Goal: Use online tool/utility: Utilize a website feature to perform a specific function

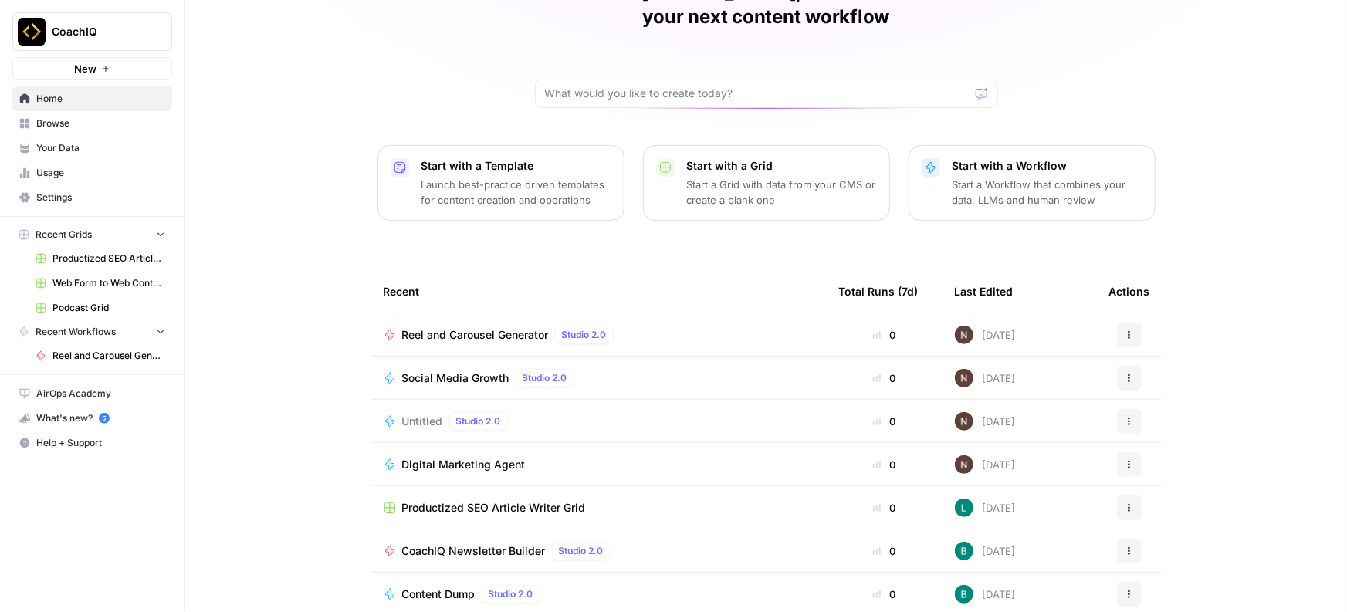
scroll to position [98, 0]
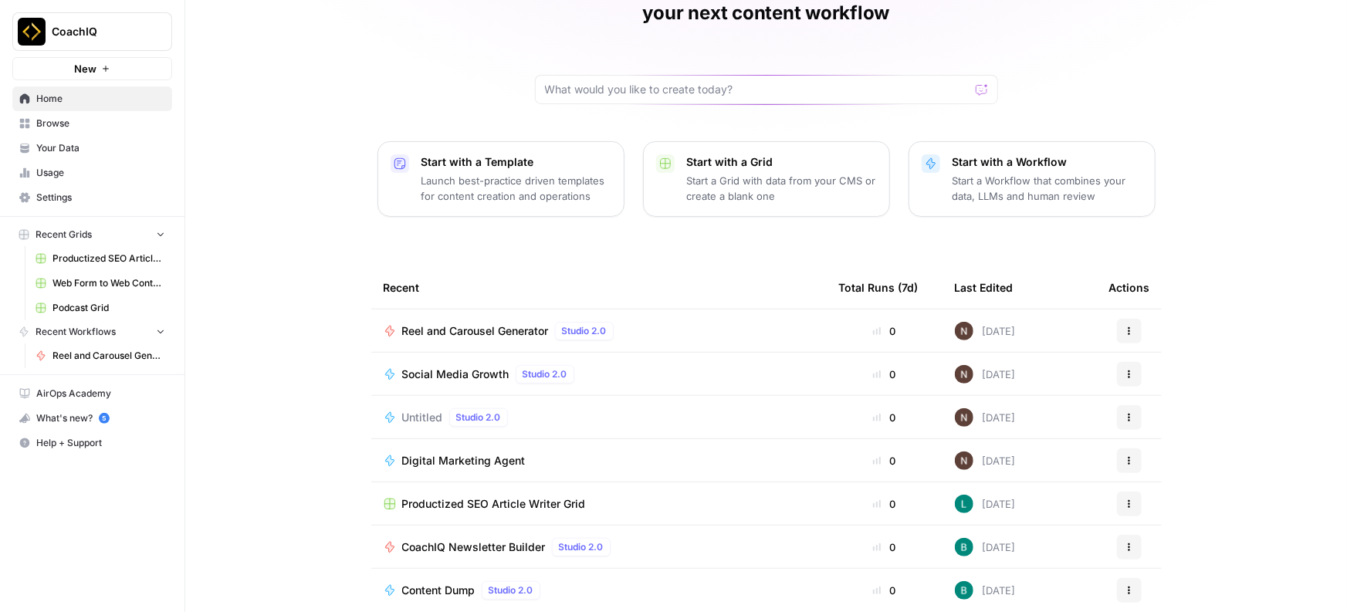
click at [640, 322] on div "Reel and Carousel Generator Studio 2.0" at bounding box center [599, 331] width 431 height 19
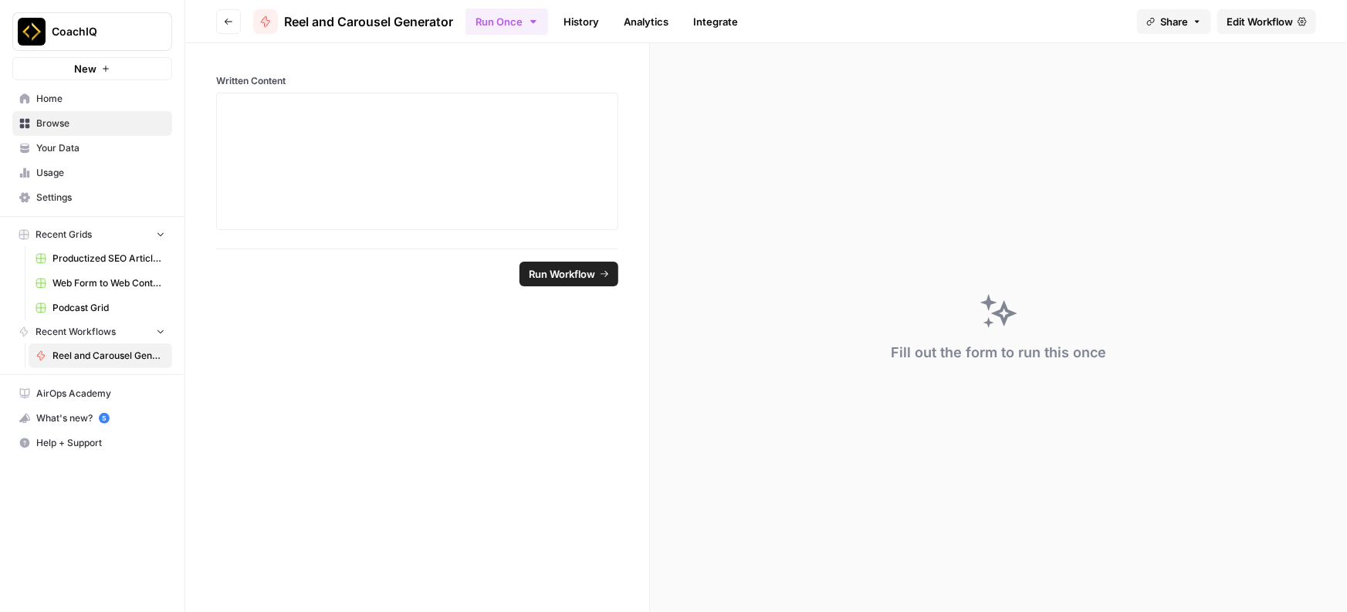
click at [1290, 22] on span "Edit Workflow" at bounding box center [1259, 21] width 66 height 15
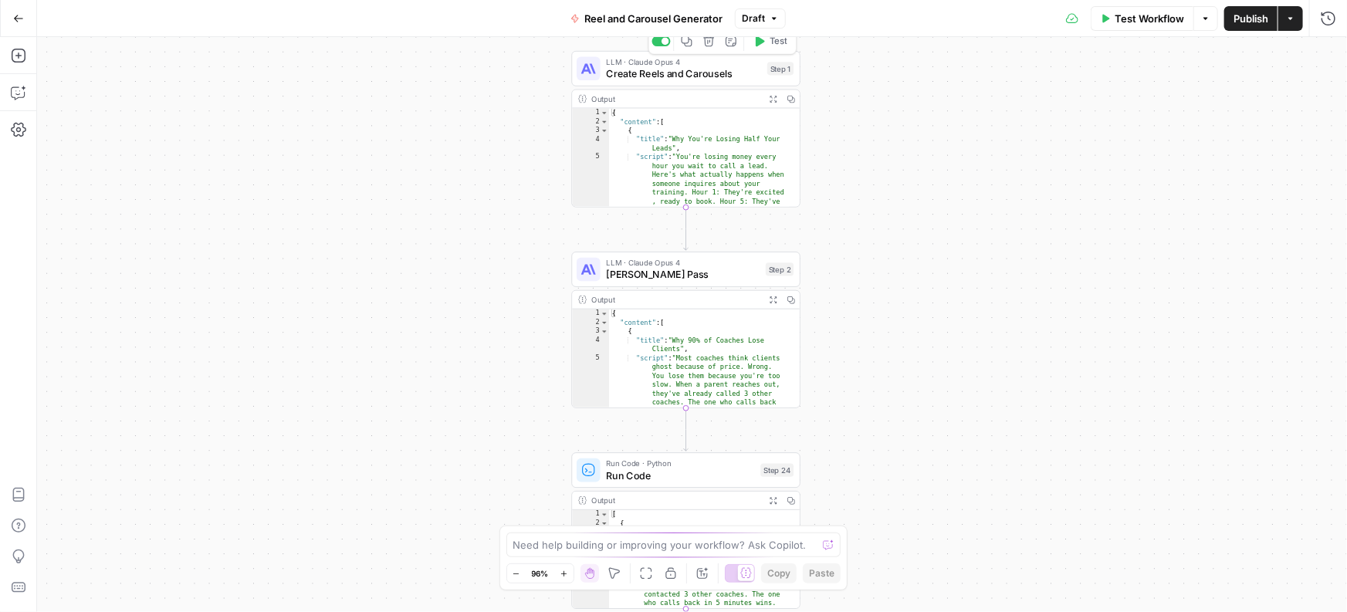
click at [669, 69] on span "Create Reels and Carousels" at bounding box center [683, 73] width 155 height 15
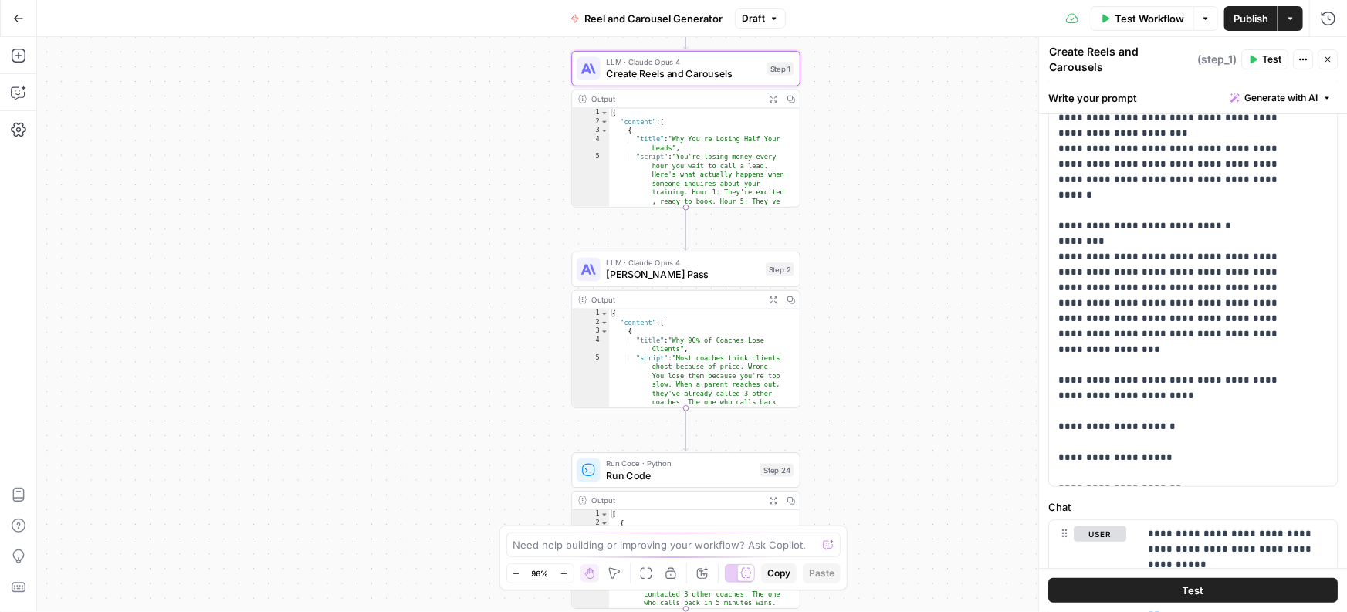
scroll to position [469, 0]
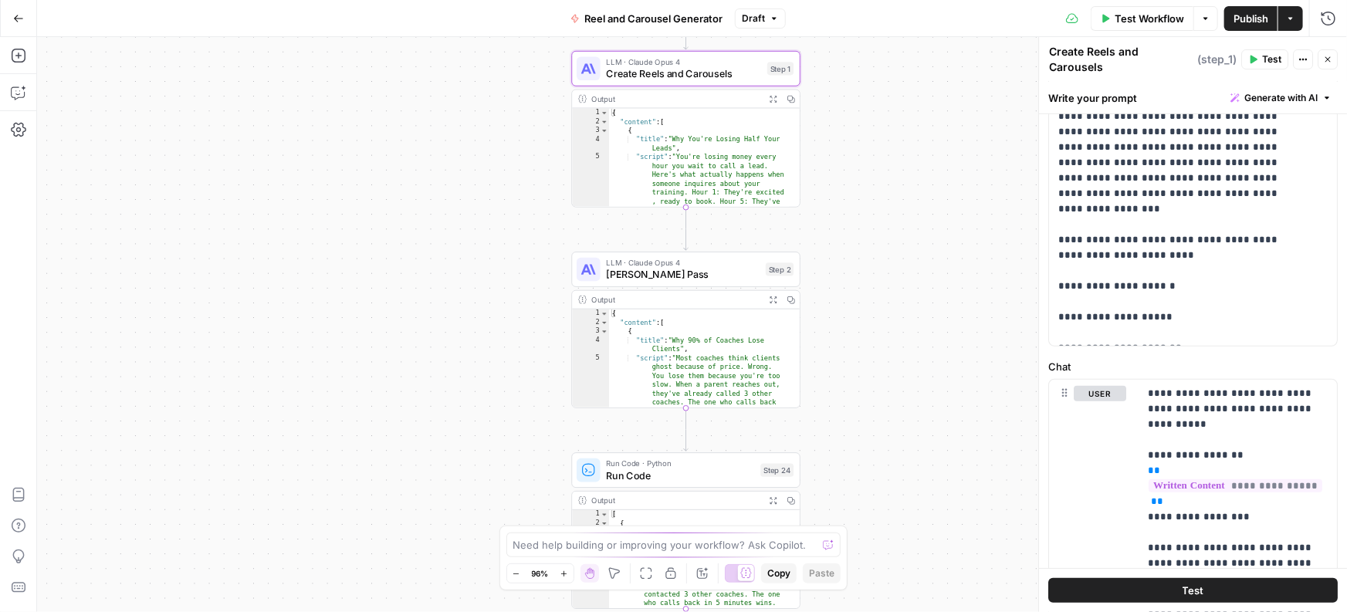
click at [685, 258] on span "LLM · Claude Opus 4" at bounding box center [683, 263] width 154 height 12
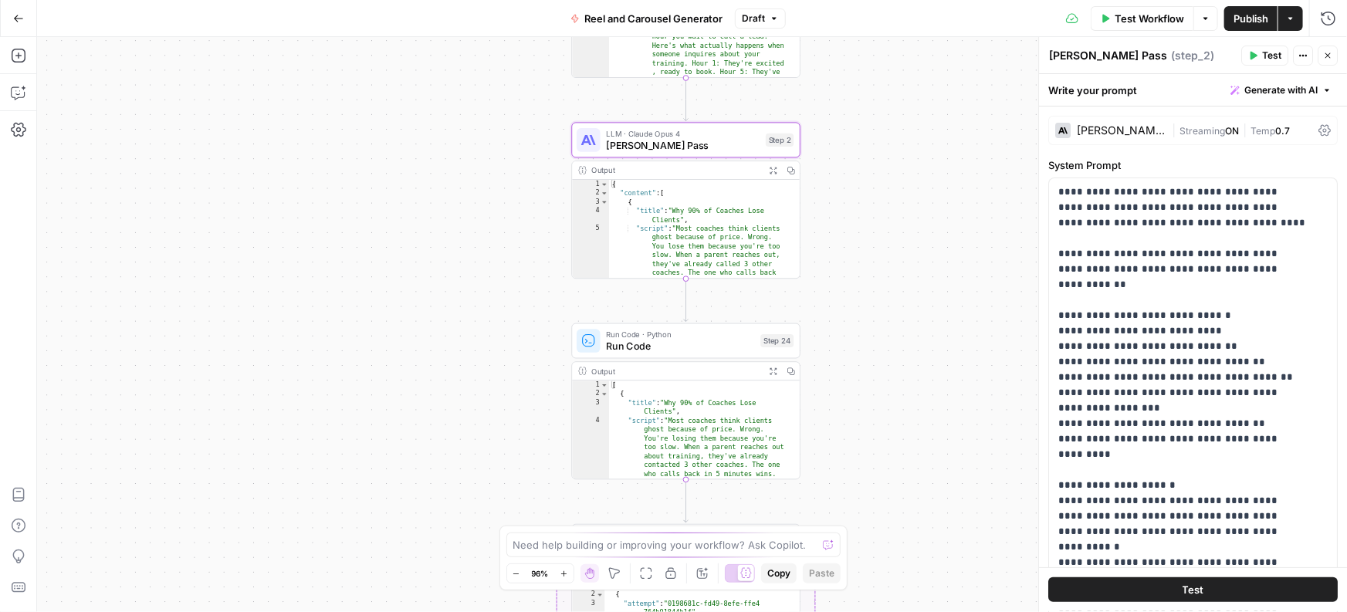
click at [667, 334] on span "Run Code · Python" at bounding box center [680, 334] width 148 height 12
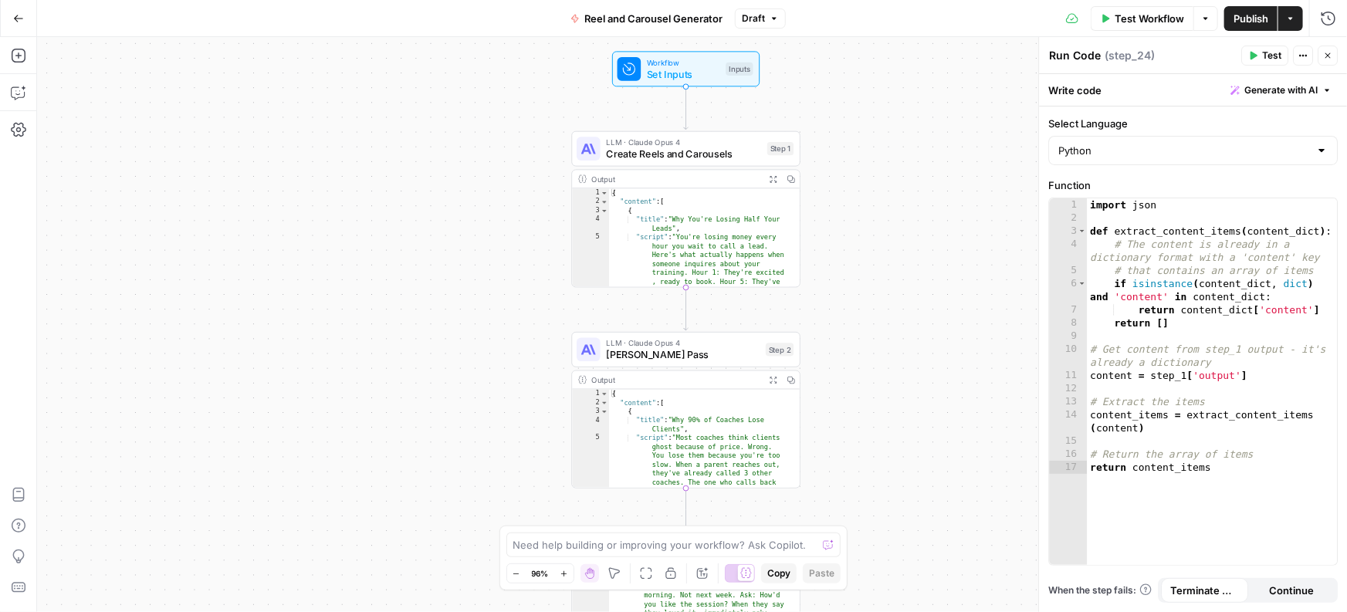
scroll to position [638, 0]
